Goal: Information Seeking & Learning: Learn about a topic

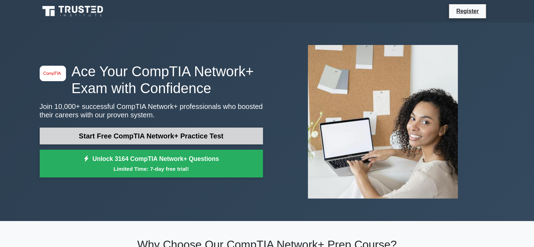
click at [115, 139] on link "Start Free CompTIA Network+ Practice Test" at bounding box center [151, 136] width 223 height 17
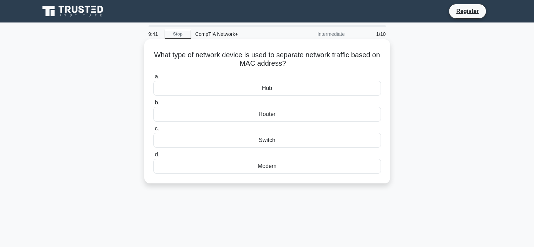
click at [247, 142] on div "Switch" at bounding box center [268, 140] width 228 height 15
click at [154, 131] on input "c. Switch" at bounding box center [154, 128] width 0 height 5
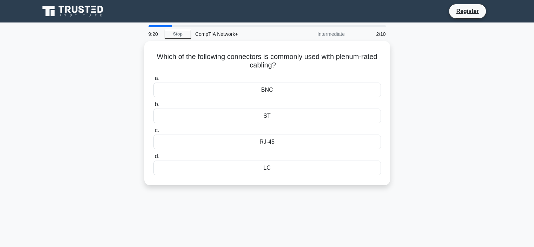
click at [247, 142] on div "RJ-45" at bounding box center [268, 142] width 228 height 15
click at [154, 133] on input "c. RJ-45" at bounding box center [154, 130] width 0 height 5
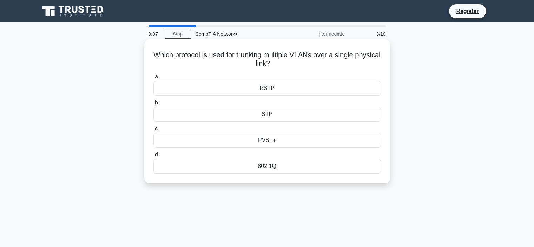
click at [267, 115] on div "STP" at bounding box center [268, 114] width 228 height 15
click at [154, 105] on input "b. STP" at bounding box center [154, 102] width 0 height 5
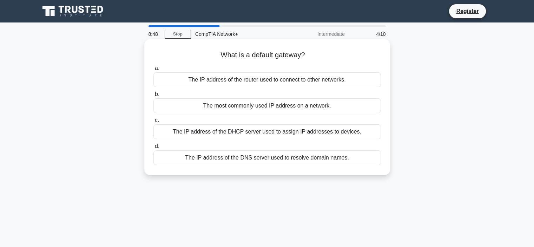
click at [260, 162] on div "The IP address of the DNS server used to resolve domain names." at bounding box center [268, 157] width 228 height 15
click at [154, 149] on input "d. The IP address of the DNS server used to resolve domain names." at bounding box center [154, 146] width 0 height 5
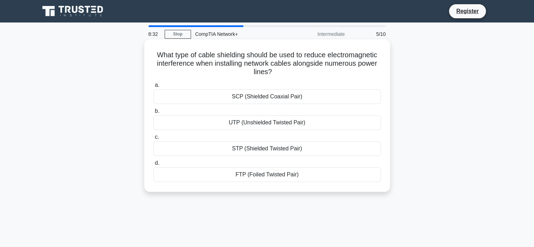
click at [267, 150] on div "STP (Shielded Twisted Pair)" at bounding box center [268, 148] width 228 height 15
click at [154, 139] on input "c. STP (Shielded Twisted Pair)" at bounding box center [154, 137] width 0 height 5
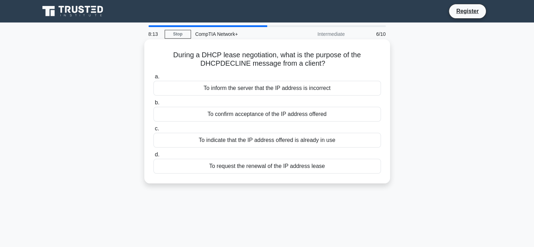
click at [266, 143] on div "To indicate that the IP address offered is already in use" at bounding box center [268, 140] width 228 height 15
click at [154, 131] on input "c. To indicate that the IP address offered is already in use" at bounding box center [154, 128] width 0 height 5
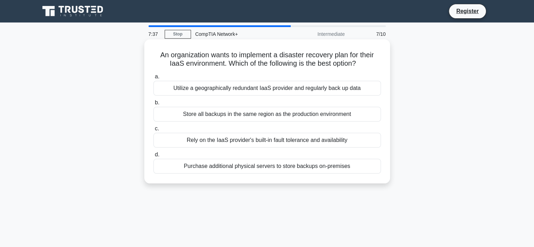
click at [279, 143] on div "Rely on the IaaS provider's built-in fault tolerance and availability" at bounding box center [268, 140] width 228 height 15
click at [154, 131] on input "c. Rely on the IaaS provider's built-in fault tolerance and availability" at bounding box center [154, 128] width 0 height 5
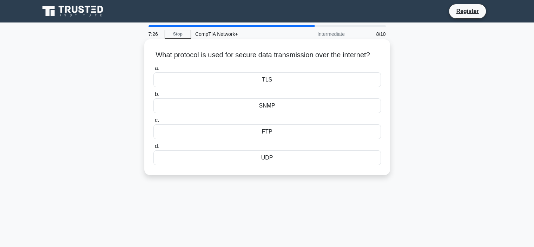
click at [271, 87] on div "TLS" at bounding box center [268, 79] width 228 height 15
click at [154, 71] on input "a. TLS" at bounding box center [154, 68] width 0 height 5
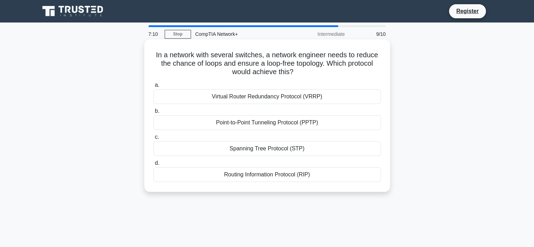
click at [270, 122] on div "Point-to-Point Tunneling Protocol (PPTP)" at bounding box center [268, 122] width 228 height 15
click at [154, 113] on input "b. Point-to-Point Tunneling Protocol (PPTP)" at bounding box center [154, 111] width 0 height 5
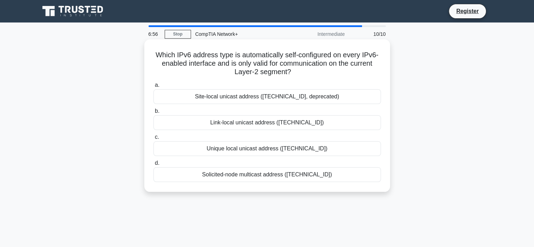
click at [270, 146] on div "Unique local unicast address (fc00::/7)" at bounding box center [268, 148] width 228 height 15
click at [154, 139] on input "c. Unique local unicast address (fc00::/7)" at bounding box center [154, 137] width 0 height 5
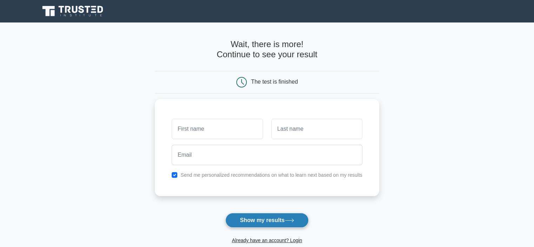
click at [265, 213] on button "Show my results" at bounding box center [267, 220] width 83 height 15
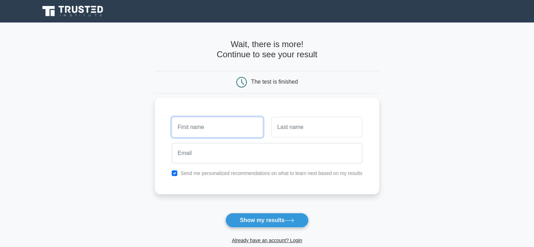
click at [240, 130] on input "text" at bounding box center [217, 127] width 91 height 20
type input "Henry"
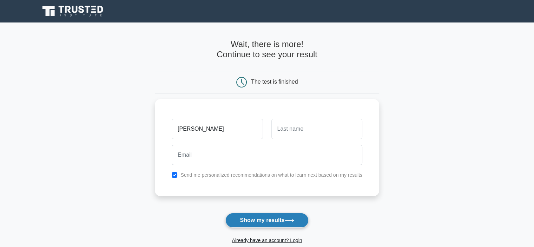
click at [272, 218] on button "Show my results" at bounding box center [267, 220] width 83 height 15
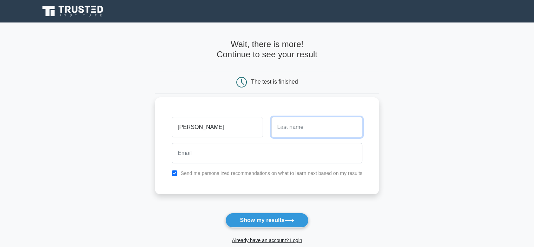
click at [291, 124] on input "text" at bounding box center [317, 127] width 91 height 20
type input "Akinrinlola"
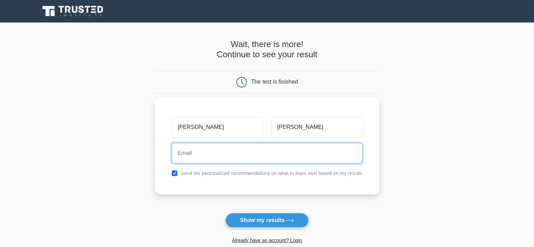
click at [274, 161] on input "email" at bounding box center [267, 153] width 191 height 20
type input "henryspeedola@gmail.com"
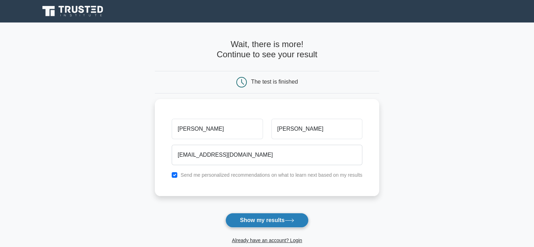
click at [277, 217] on button "Show my results" at bounding box center [267, 220] width 83 height 15
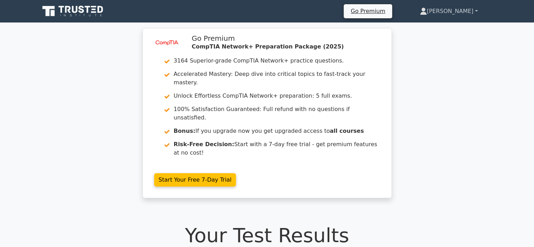
click at [456, 13] on link "Henry" at bounding box center [449, 11] width 92 height 14
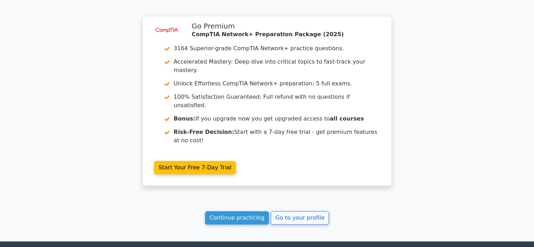
scroll to position [586, 0]
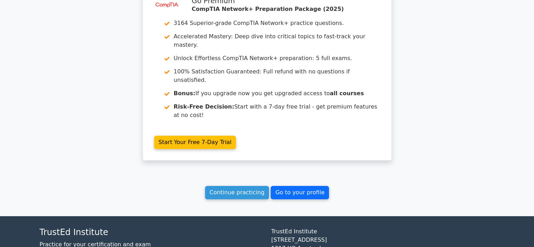
click at [284, 186] on link "Go to your profile" at bounding box center [300, 192] width 58 height 13
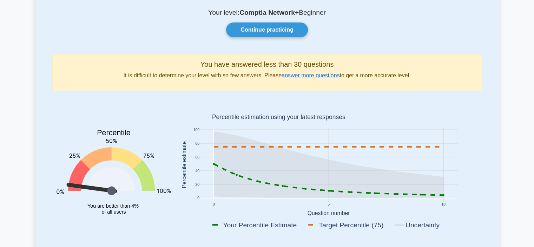
scroll to position [54, 0]
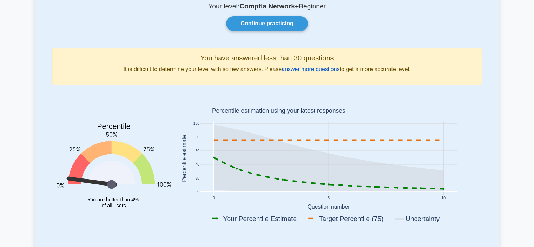
click at [303, 68] on link "answer more questions" at bounding box center [311, 69] width 58 height 6
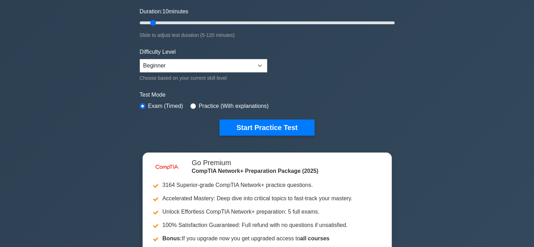
scroll to position [130, 0]
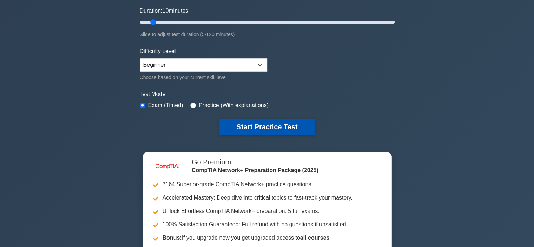
click at [229, 126] on button "Start Practice Test" at bounding box center [267, 127] width 95 height 16
